Goal: Navigation & Orientation: Find specific page/section

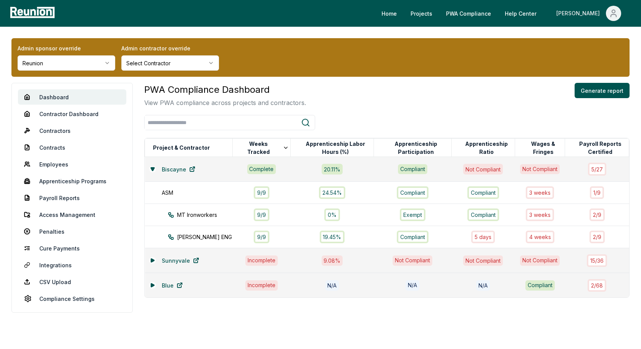
click at [609, 17] on icon "Main" at bounding box center [613, 13] width 9 height 9
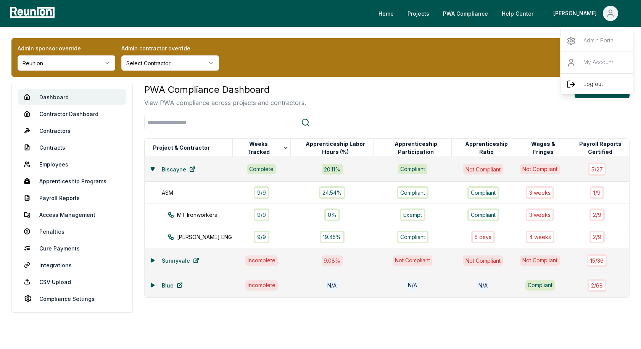
click at [574, 86] on icon "Main" at bounding box center [570, 84] width 9 height 9
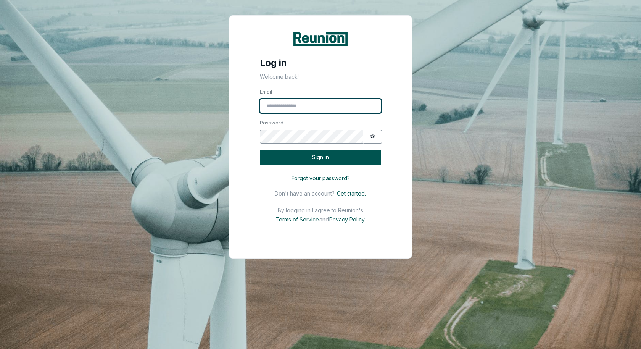
click at [344, 105] on input "Email" at bounding box center [320, 106] width 121 height 14
type input "**********"
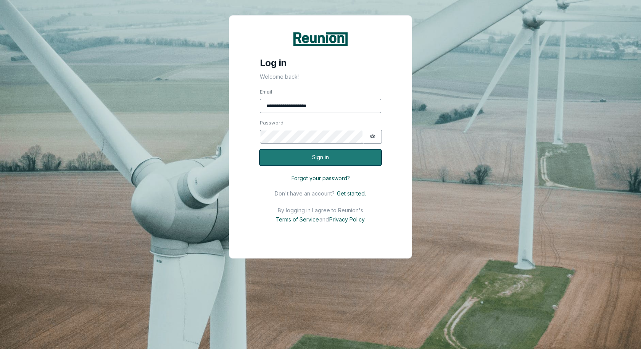
click at [345, 153] on button "Sign in" at bounding box center [320, 158] width 121 height 16
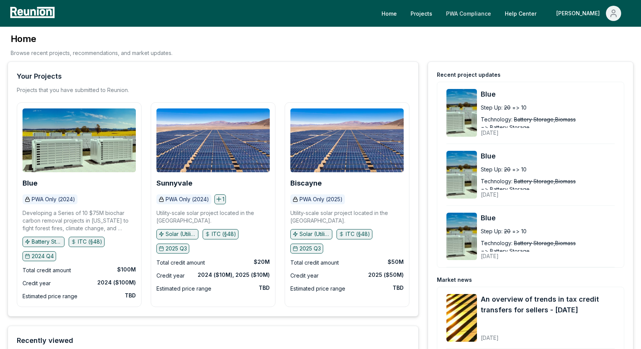
click at [497, 15] on link "PWA Compliance" at bounding box center [468, 13] width 57 height 15
